Goal: Check status: Check status

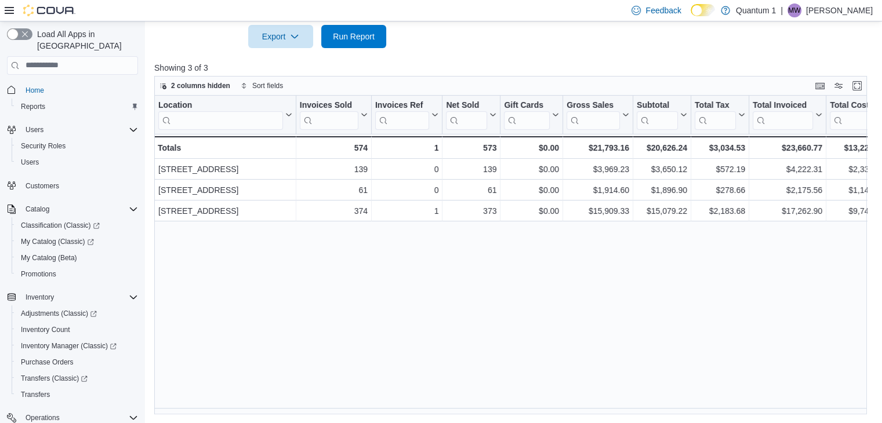
scroll to position [116, 0]
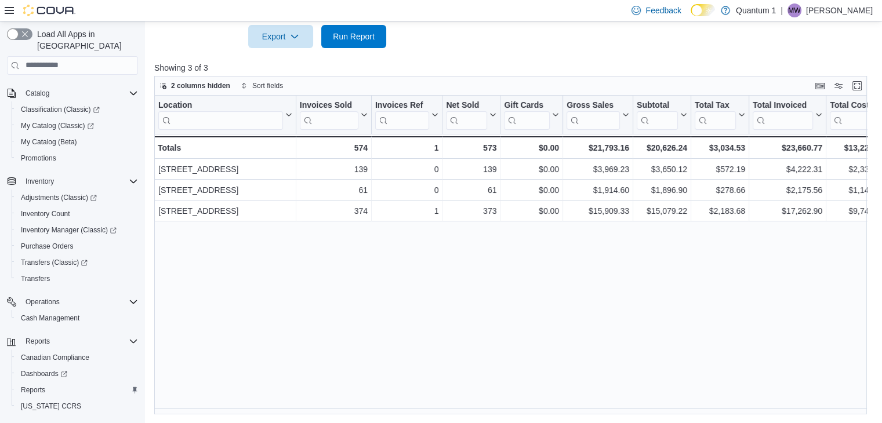
click at [689, 274] on div "Location Click to view column header actions Invoices Sold Click to view column…" at bounding box center [514, 255] width 720 height 319
click at [345, 32] on span "Run Report" at bounding box center [354, 36] width 42 height 12
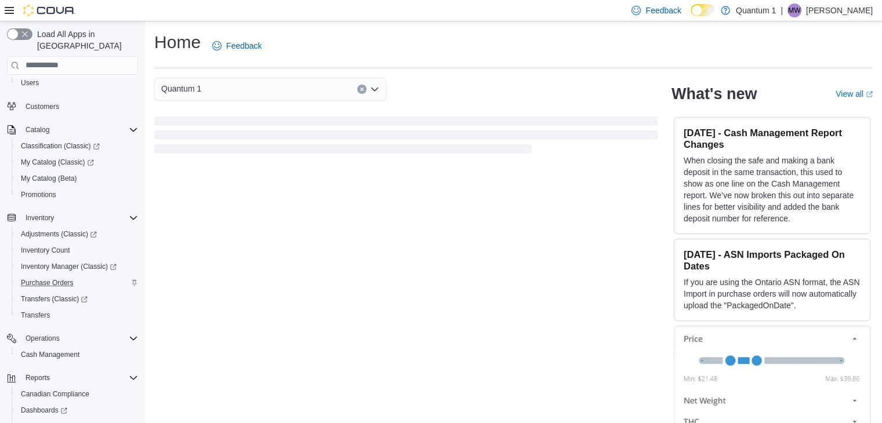
scroll to position [131, 0]
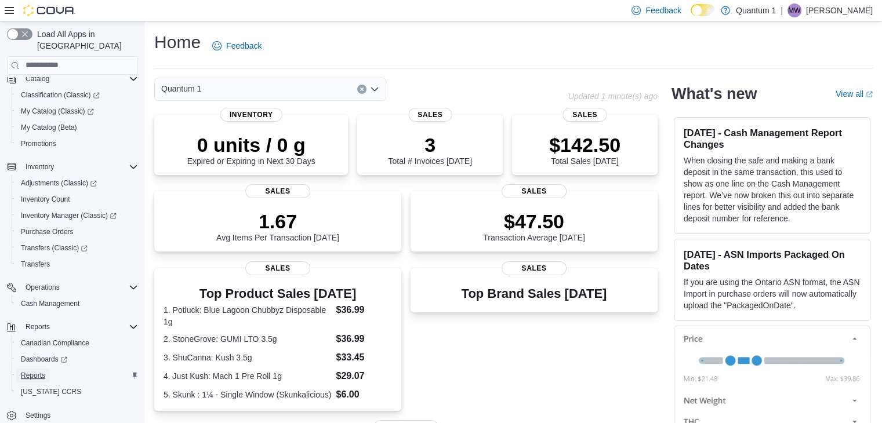
click at [39, 371] on span "Reports" at bounding box center [33, 375] width 24 height 9
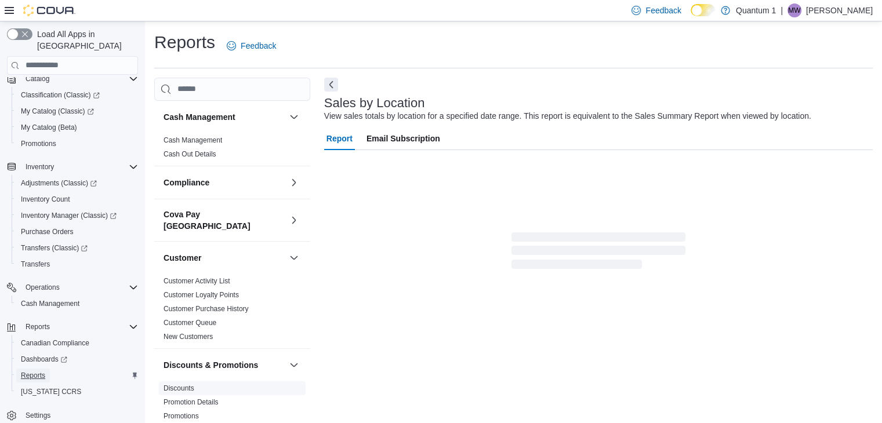
scroll to position [23, 0]
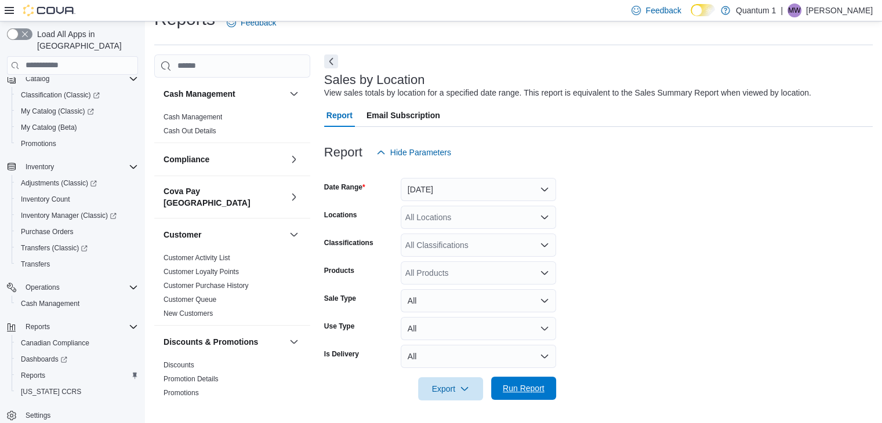
click at [512, 388] on span "Run Report" at bounding box center [524, 389] width 42 height 12
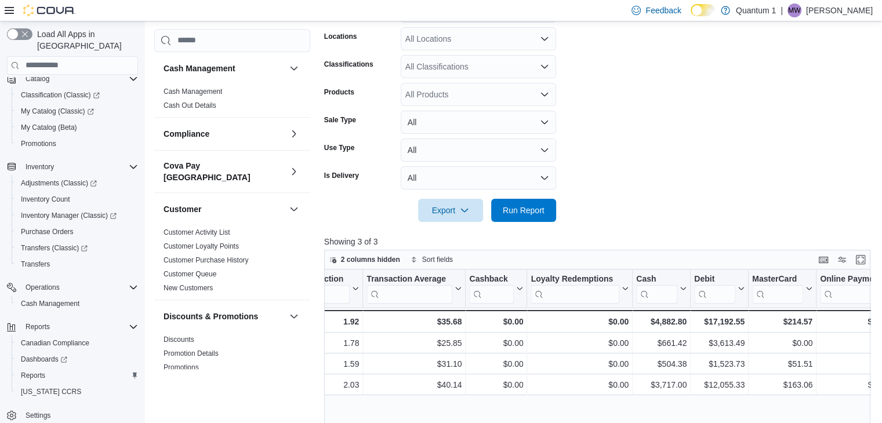
scroll to position [144, 0]
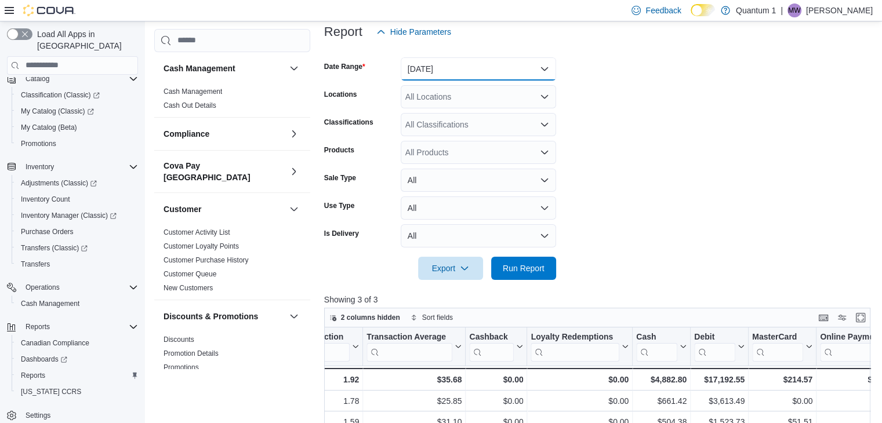
click at [435, 66] on button "Yesterday" at bounding box center [478, 68] width 155 height 23
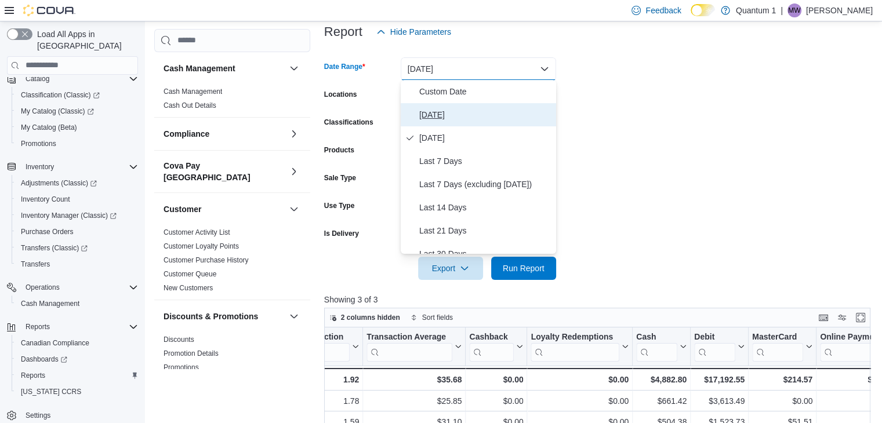
click at [423, 115] on span "Today" at bounding box center [485, 115] width 132 height 14
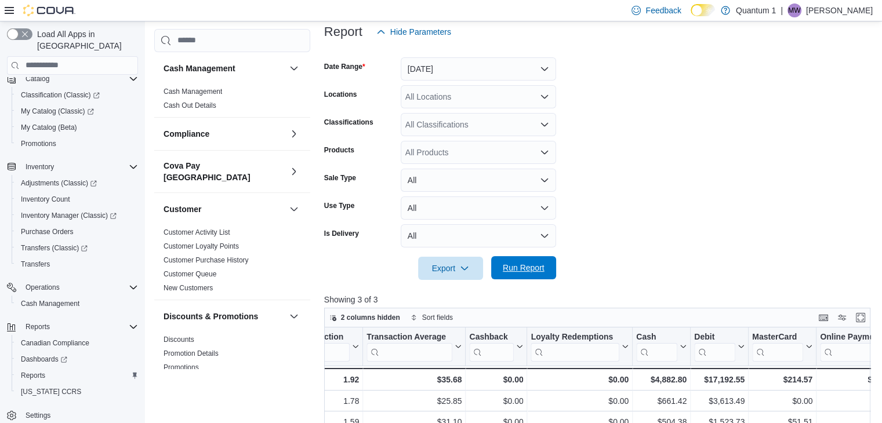
drag, startPoint x: 510, startPoint y: 262, endPoint x: 502, endPoint y: 263, distance: 8.2
click at [506, 265] on span "Run Report" at bounding box center [524, 268] width 42 height 12
